Goal: Complete application form

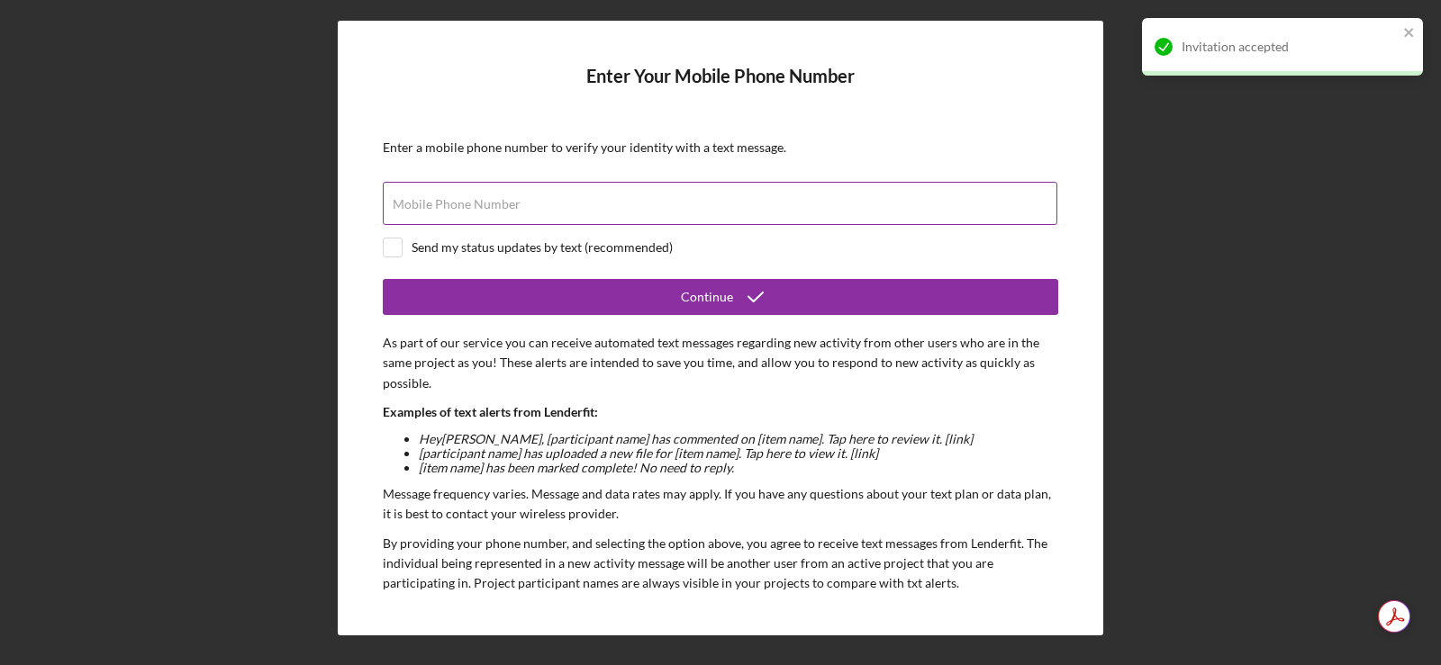
click at [414, 201] on label "Mobile Phone Number" at bounding box center [457, 204] width 128 height 14
click at [414, 201] on input "Mobile Phone Number" at bounding box center [720, 203] width 674 height 43
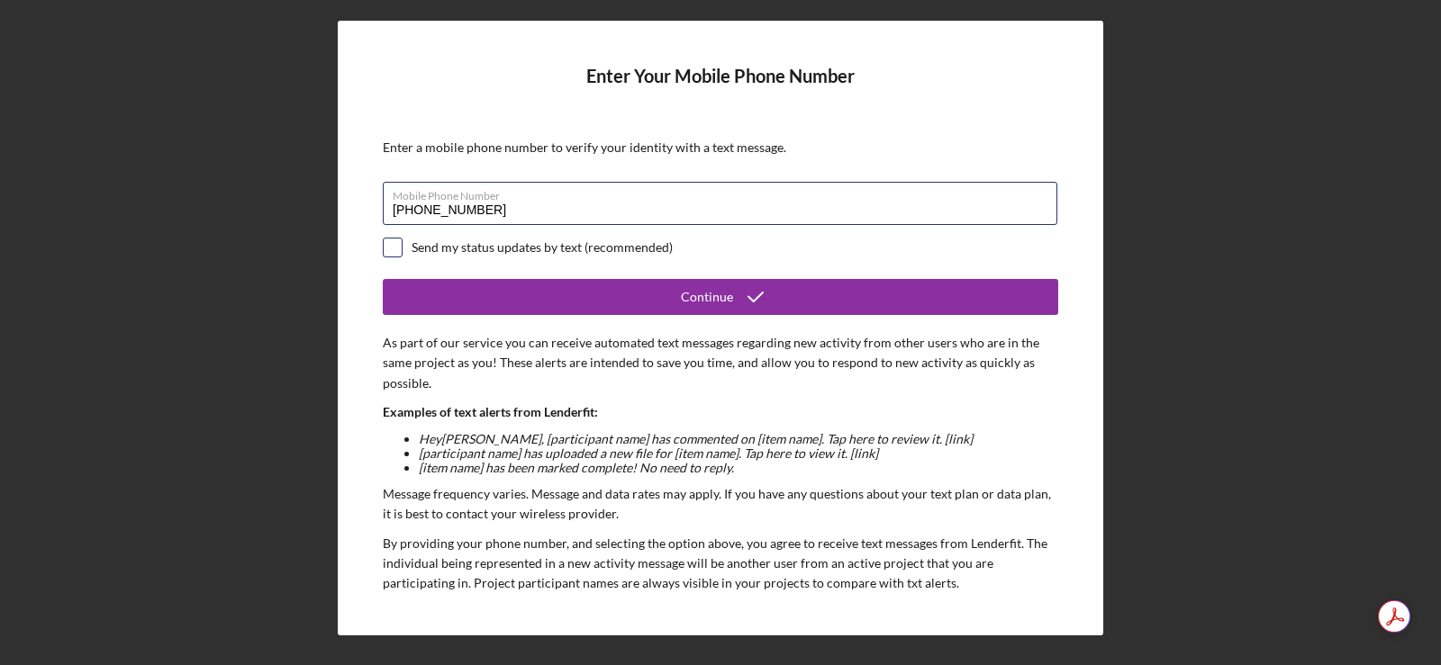
type input "[PHONE_NUMBER]"
click at [394, 246] on input "checkbox" at bounding box center [393, 248] width 18 height 18
checkbox input "true"
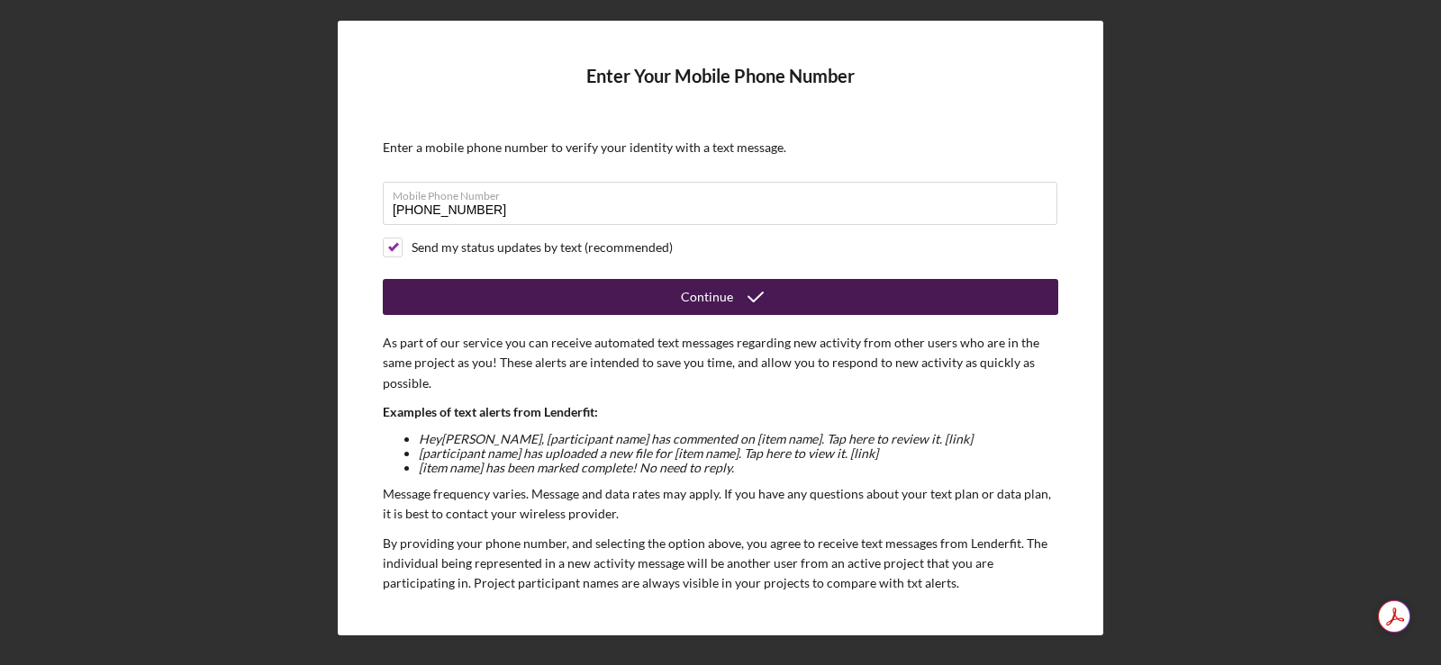
click at [690, 292] on div "Continue" at bounding box center [707, 297] width 52 height 36
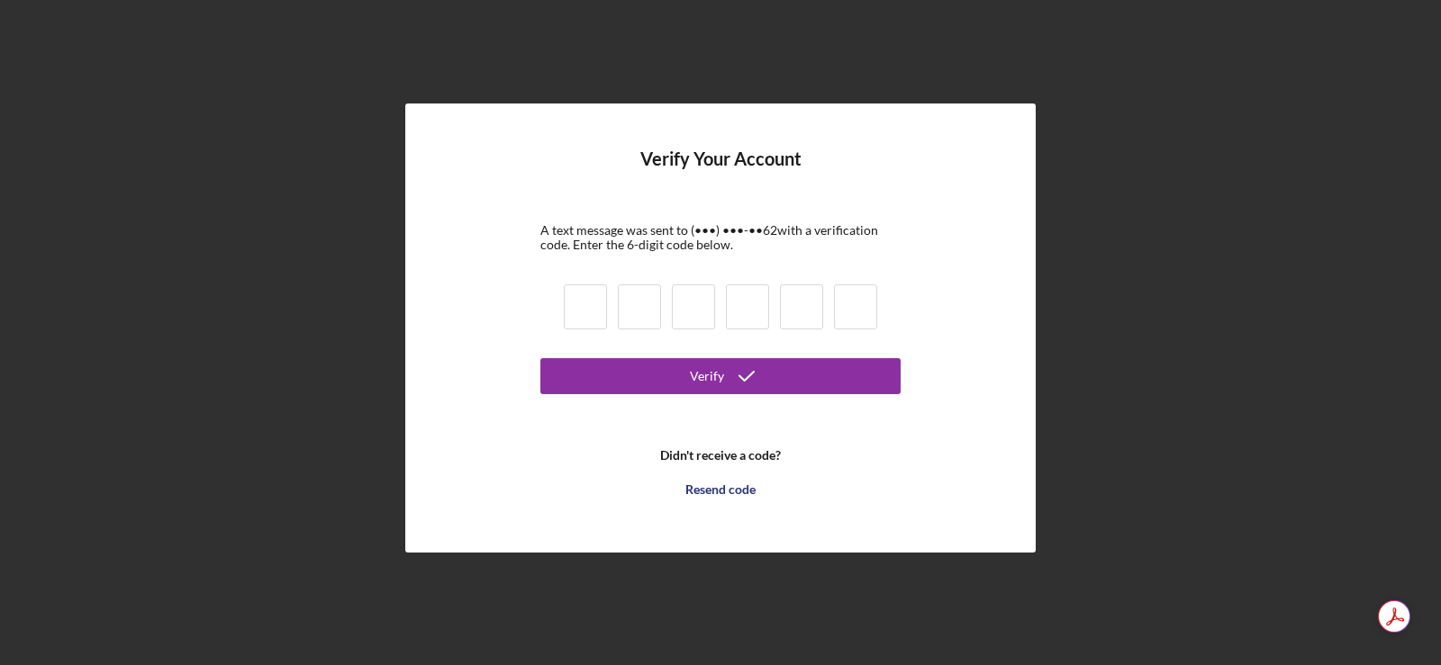
click at [572, 311] on input at bounding box center [585, 307] width 43 height 45
type input "4"
type input "0"
type input "1"
type input "7"
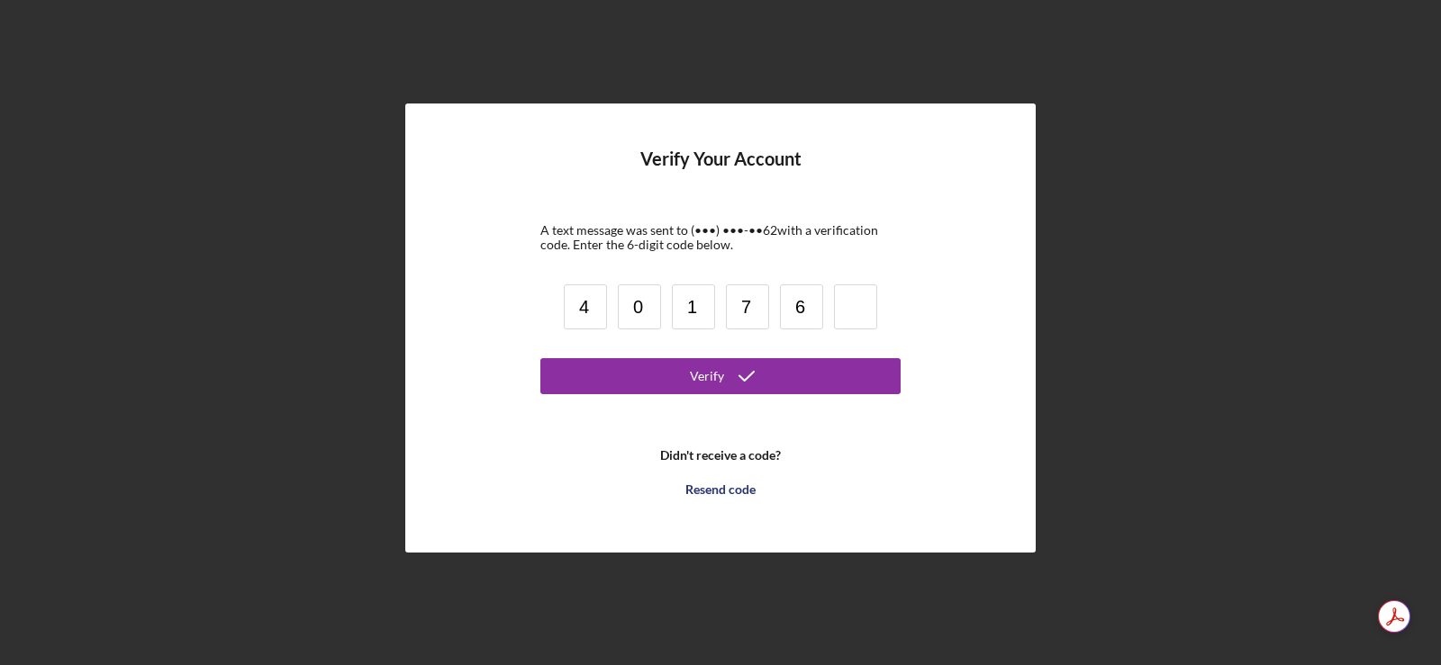
type input "6"
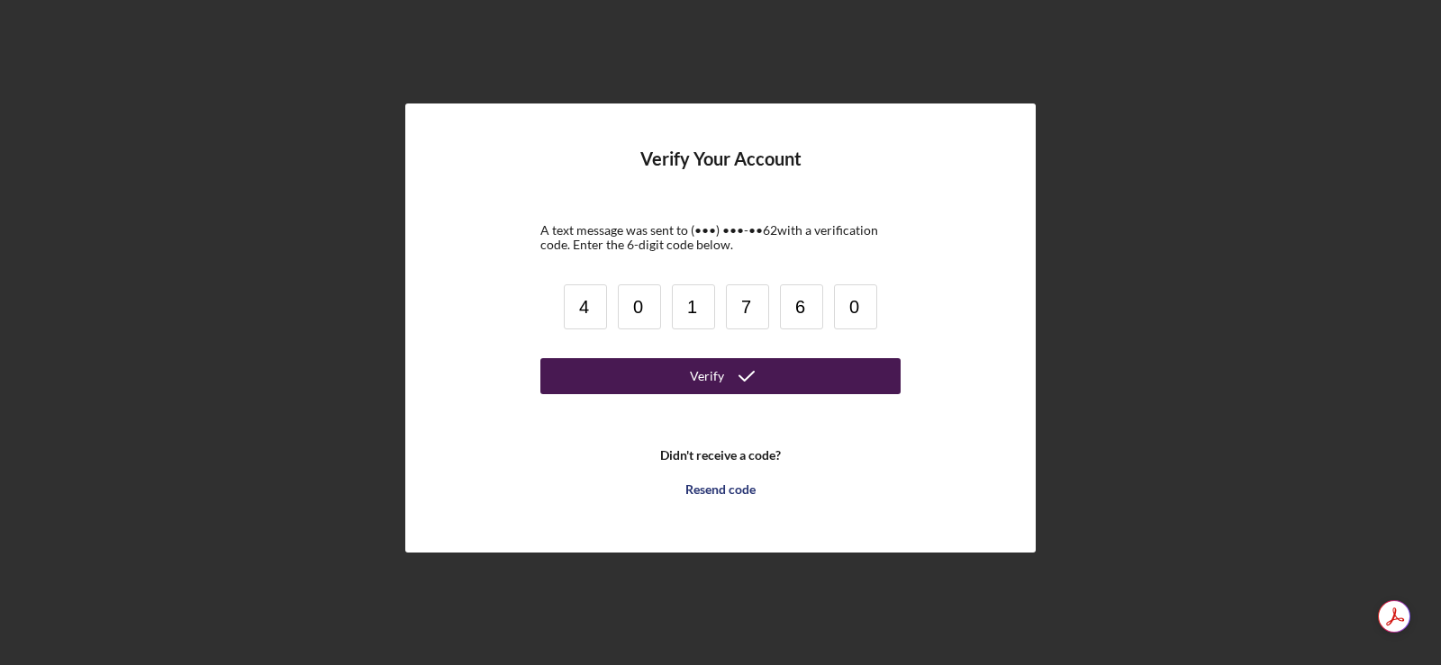
type input "0"
click at [702, 376] on div "Verify" at bounding box center [707, 376] width 34 height 36
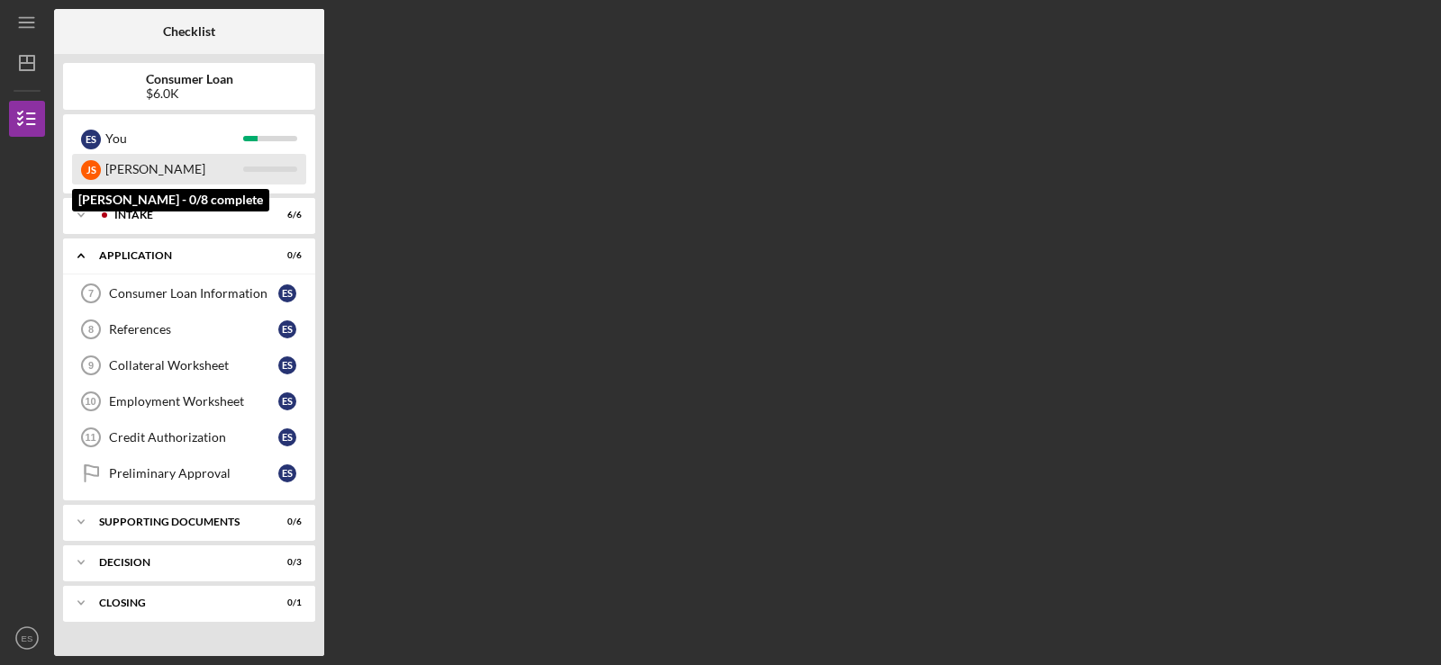
click at [116, 163] on div "[PERSON_NAME]" at bounding box center [174, 169] width 138 height 31
click at [118, 170] on div "[PERSON_NAME]" at bounding box center [174, 169] width 138 height 31
click at [85, 170] on div "J S" at bounding box center [91, 170] width 20 height 20
click at [90, 167] on div "J S" at bounding box center [91, 170] width 20 height 20
click at [104, 168] on div "[PERSON_NAME] [PERSON_NAME]" at bounding box center [189, 169] width 234 height 31
